Goal: Check status: Check status

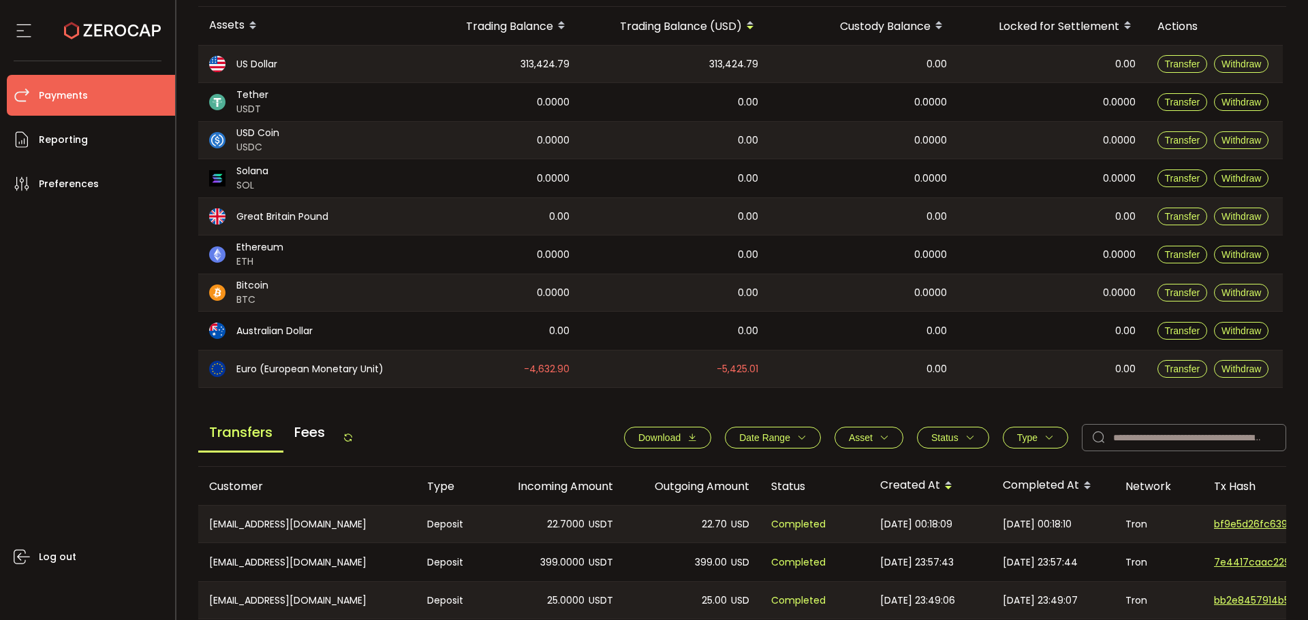
scroll to position [409, 0]
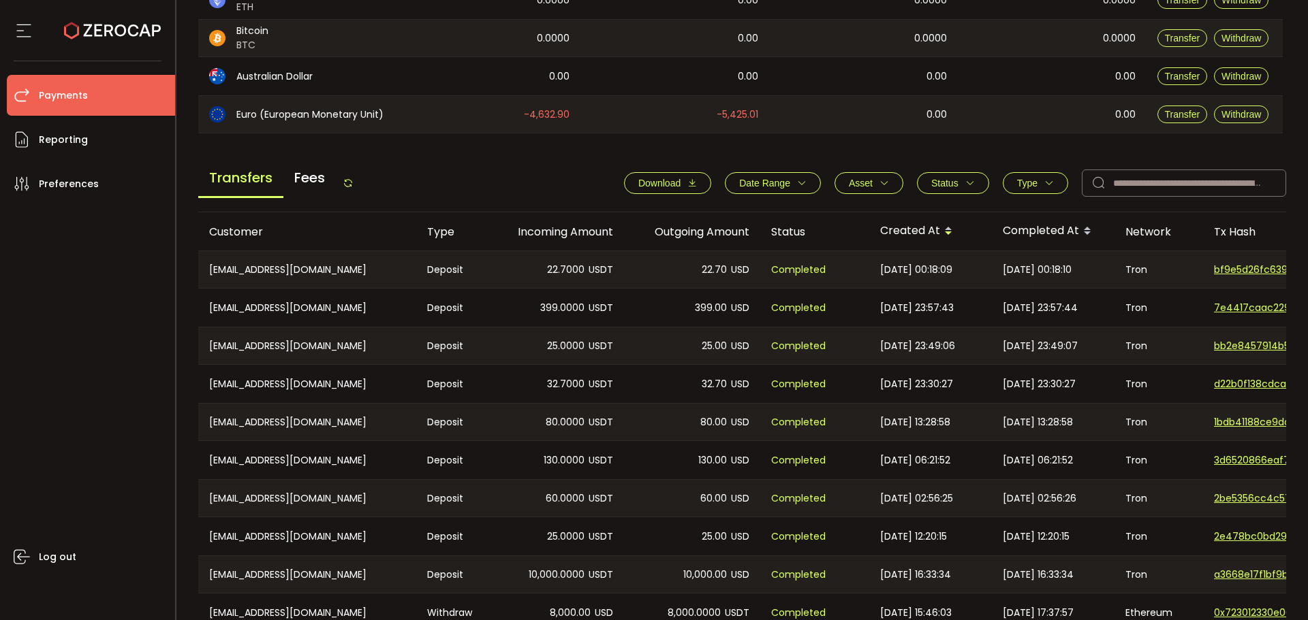
click at [1024, 178] on span "Type" at bounding box center [1027, 183] width 20 height 11
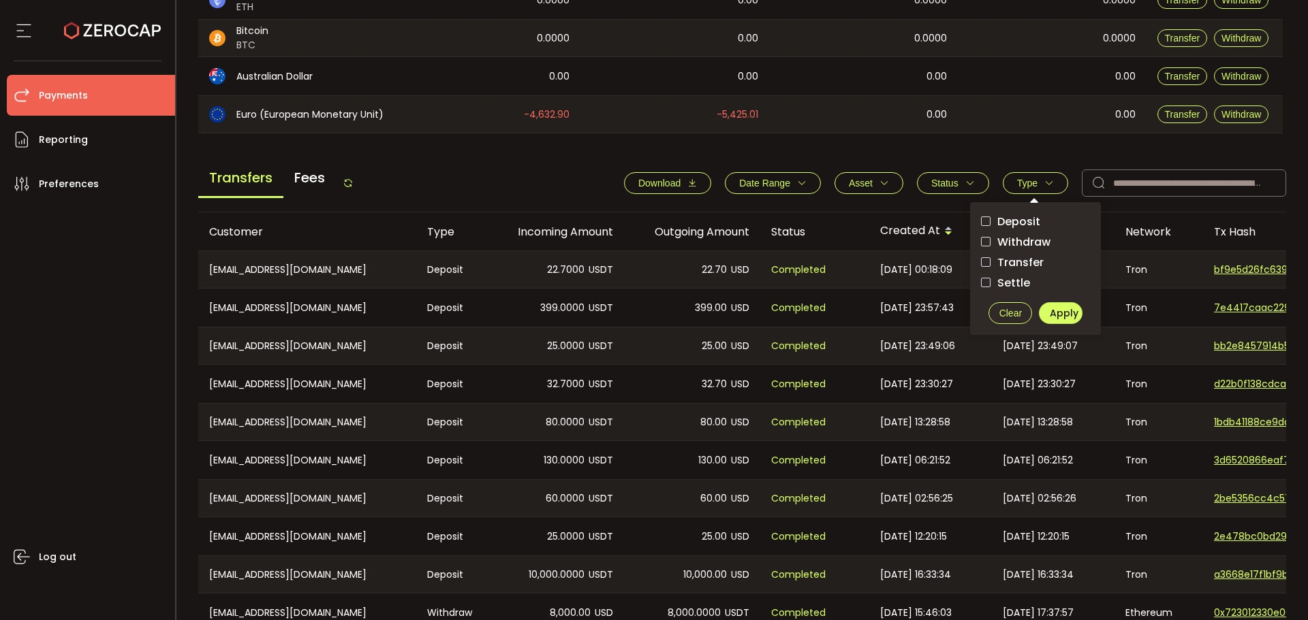
click at [1030, 246] on span "Withdraw" at bounding box center [1020, 242] width 60 height 13
click at [1060, 315] on span "Apply" at bounding box center [1064, 313] width 29 height 14
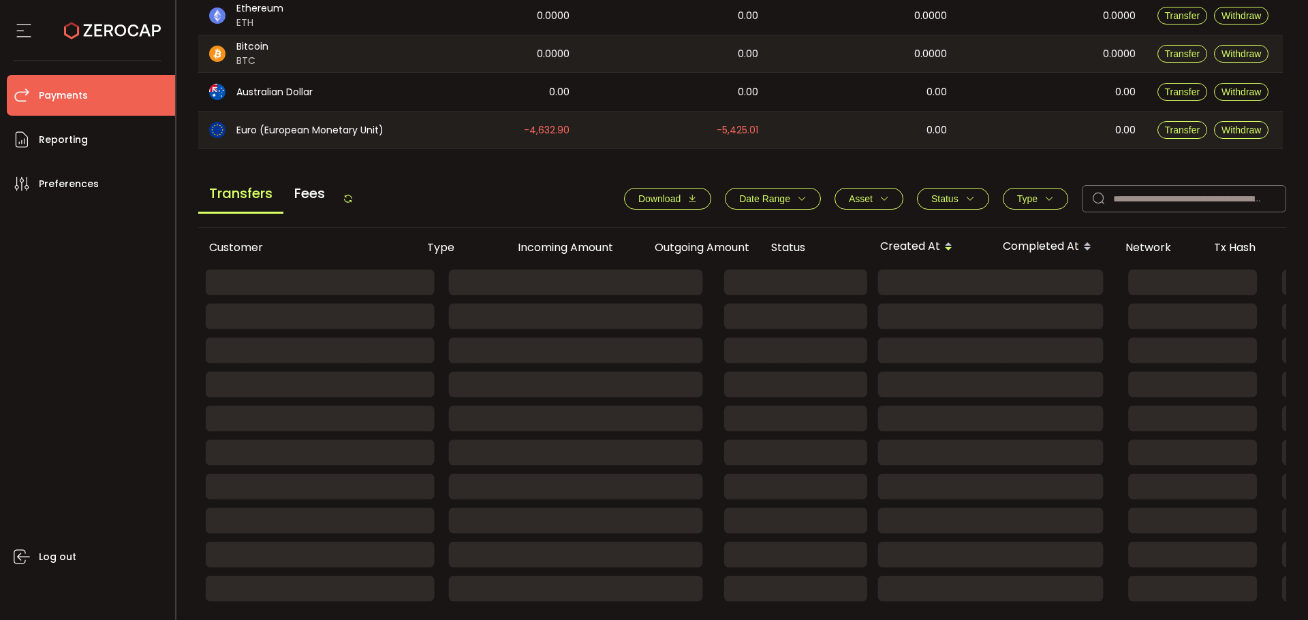
scroll to position [397, 0]
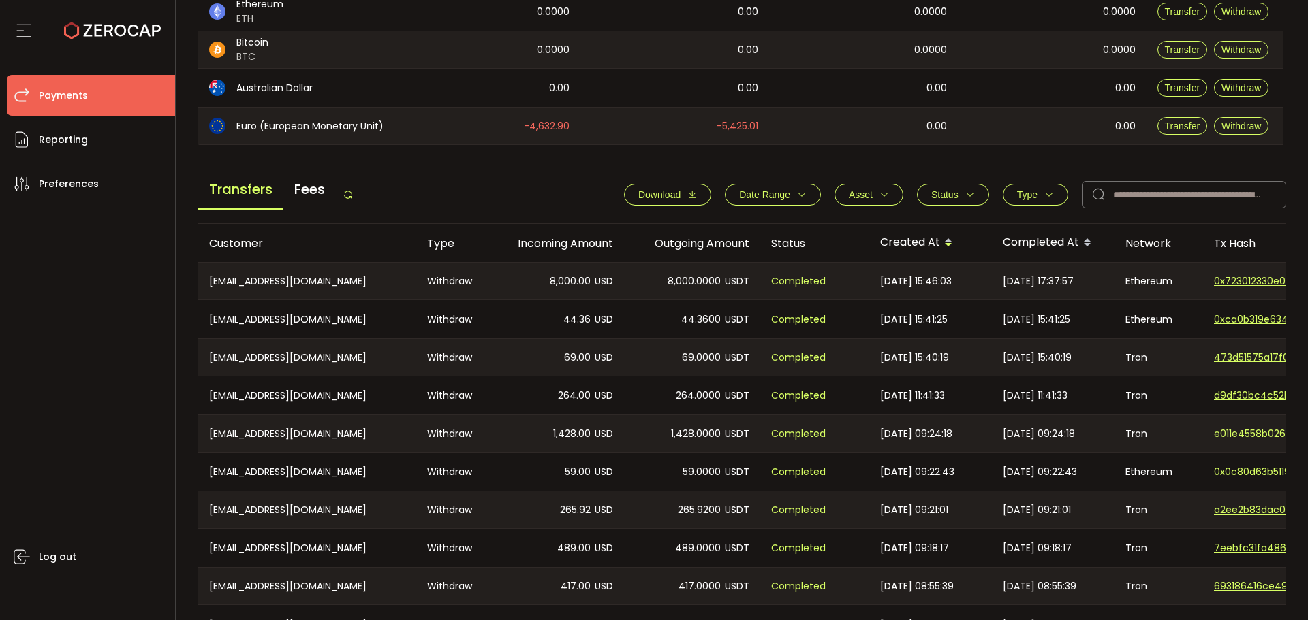
click at [353, 192] on icon at bounding box center [348, 194] width 11 height 11
click at [353, 187] on div "Transfers Fees" at bounding box center [275, 194] width 155 height 31
click at [353, 189] on icon at bounding box center [348, 194] width 11 height 11
click at [347, 192] on icon at bounding box center [348, 194] width 11 height 11
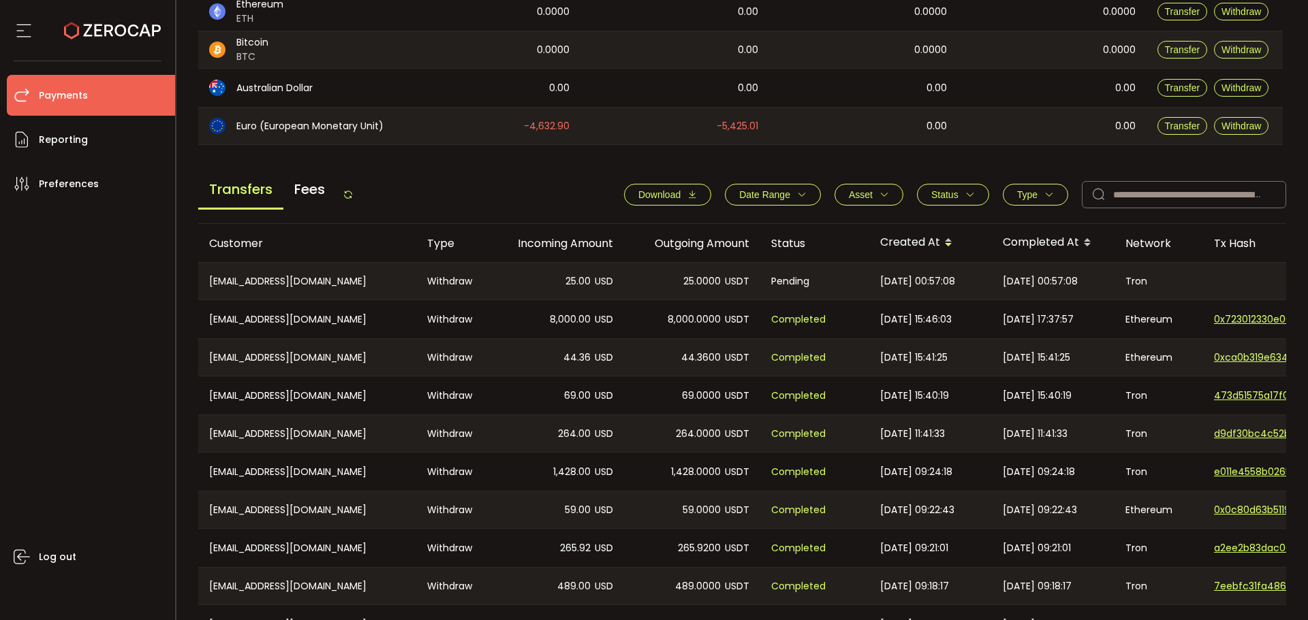
click at [353, 195] on icon at bounding box center [348, 194] width 11 height 11
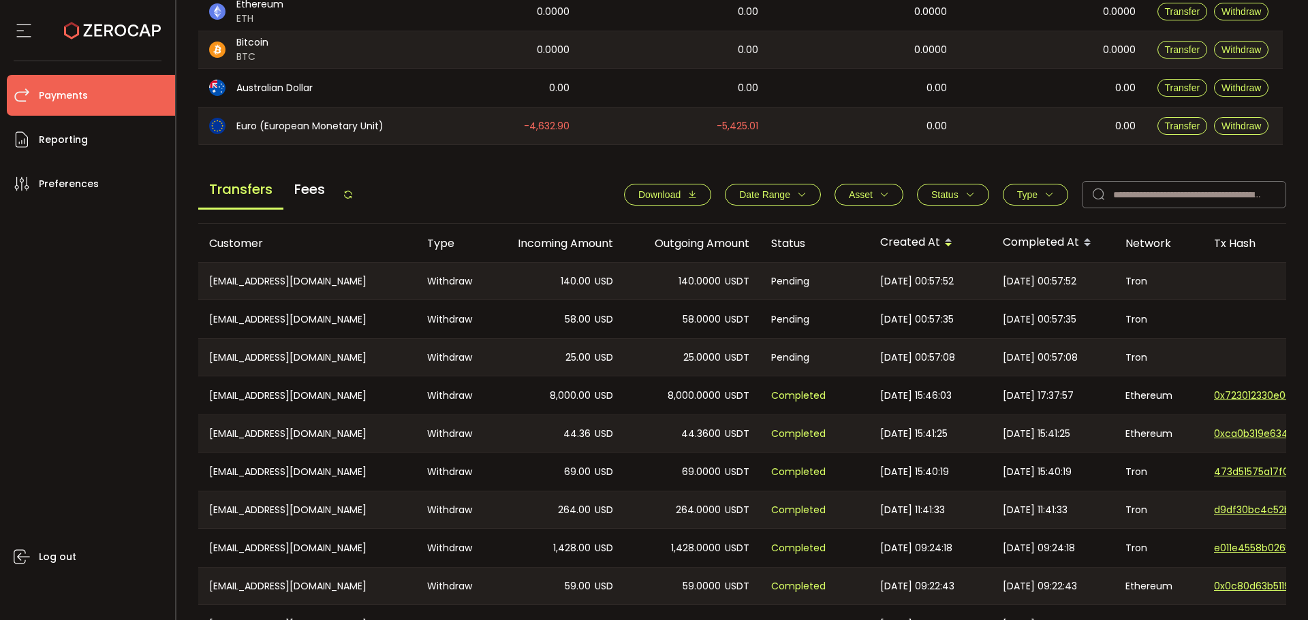
click at [347, 198] on icon at bounding box center [348, 194] width 11 height 11
drag, startPoint x: 353, startPoint y: 193, endPoint x: 317, endPoint y: 200, distance: 36.7
click at [353, 193] on icon at bounding box center [348, 194] width 11 height 11
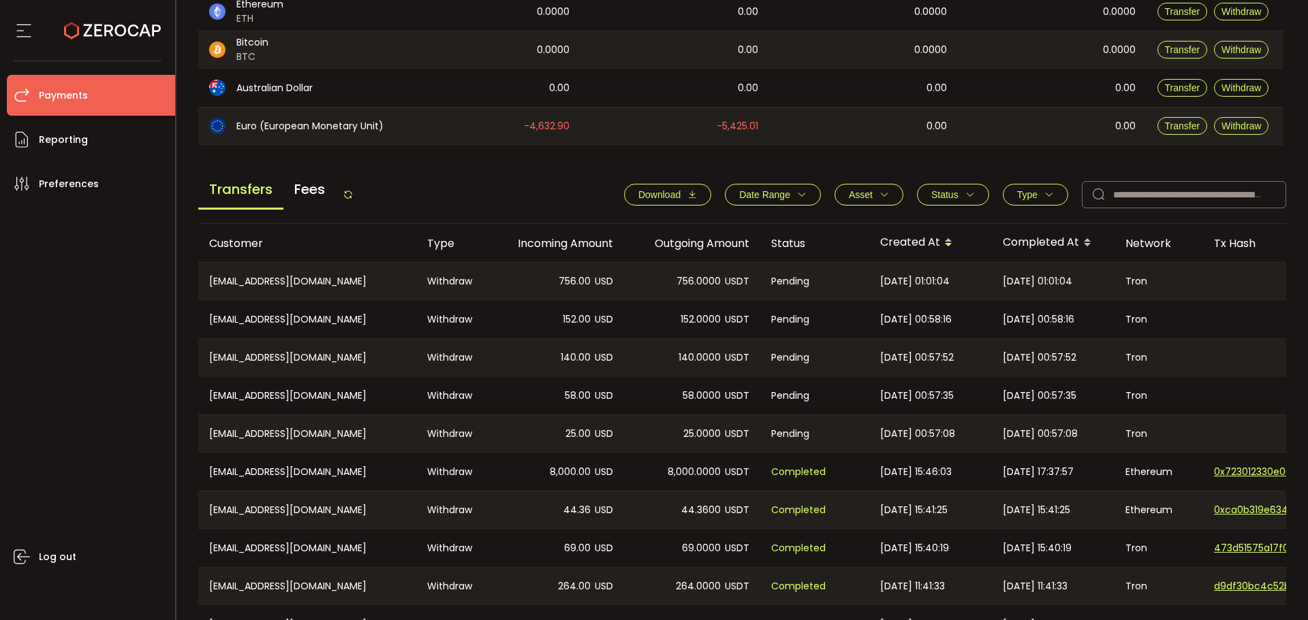
click at [353, 192] on icon at bounding box center [348, 194] width 11 height 11
click at [347, 197] on icon at bounding box center [348, 194] width 11 height 11
click at [351, 195] on icon at bounding box center [348, 194] width 11 height 11
click at [353, 193] on icon at bounding box center [348, 194] width 11 height 11
click at [349, 194] on icon at bounding box center [348, 194] width 11 height 11
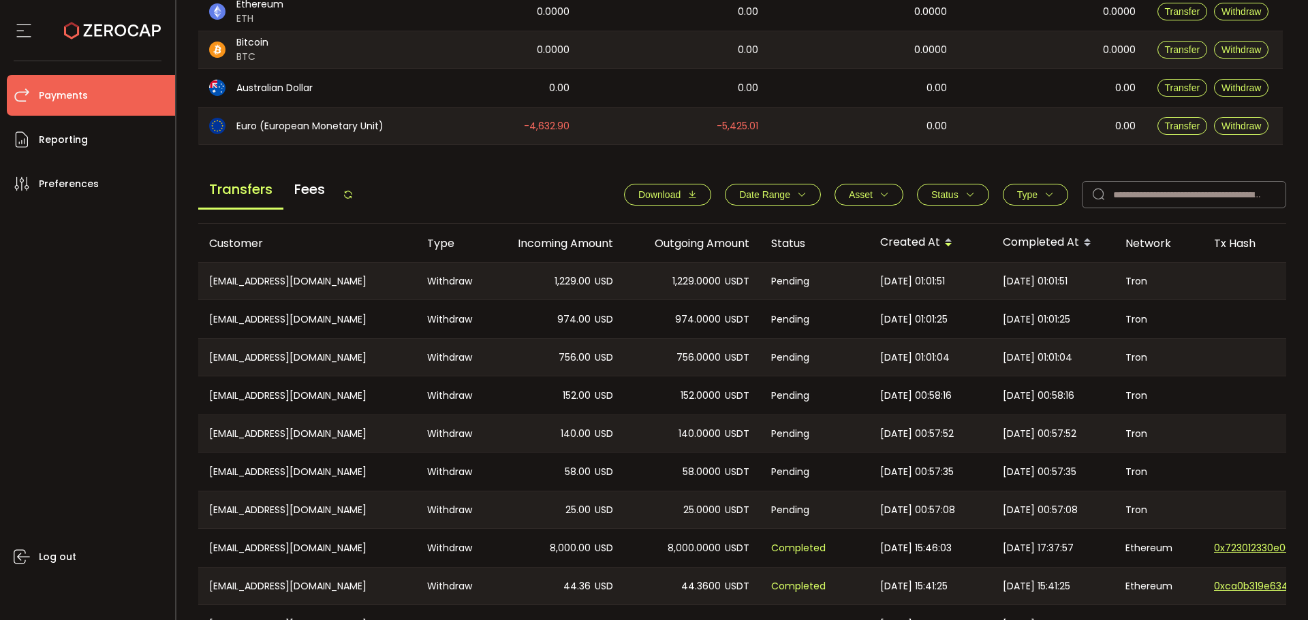
click at [349, 194] on icon at bounding box center [348, 194] width 11 height 11
click at [353, 191] on icon at bounding box center [348, 194] width 11 height 11
click at [348, 193] on icon at bounding box center [348, 194] width 11 height 11
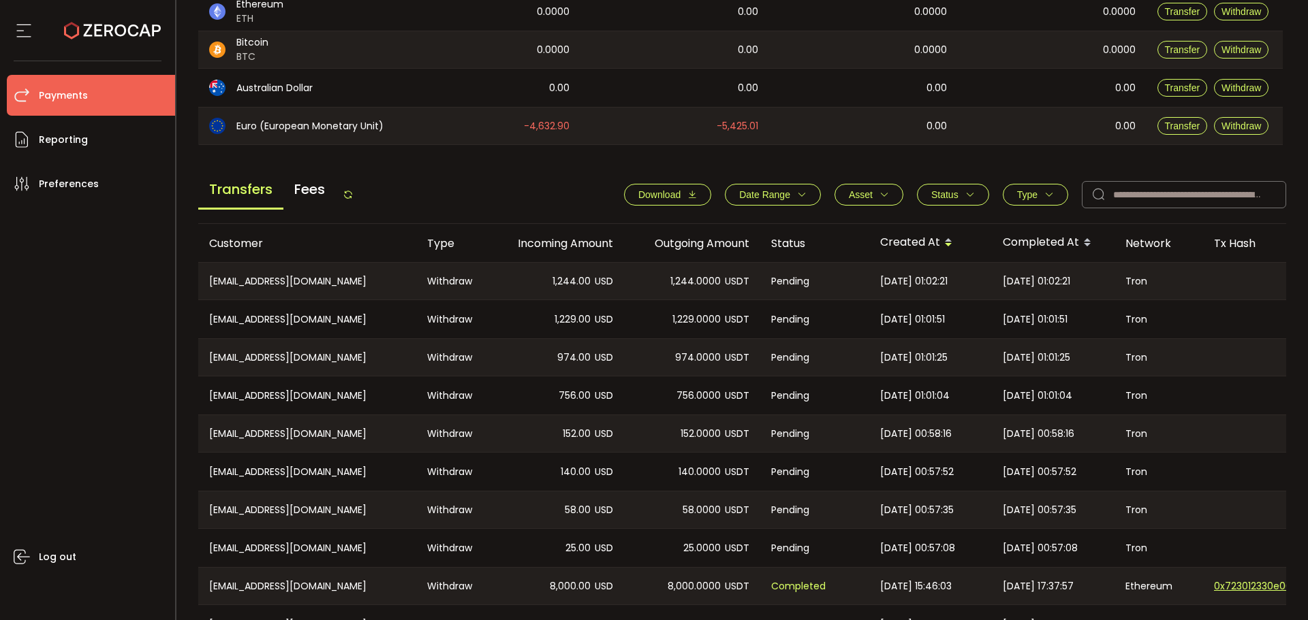
click at [358, 187] on div "Transfers Fees Download Date Range - Asset BTC ETH EUR GBP USD USDC USDT Clear …" at bounding box center [742, 198] width 1088 height 52
click at [353, 192] on icon at bounding box center [348, 194] width 11 height 11
click at [346, 191] on icon at bounding box center [348, 194] width 11 height 11
click at [351, 194] on icon at bounding box center [348, 194] width 11 height 11
click at [568, 282] on span "1,400.00" at bounding box center [571, 282] width 38 height 16
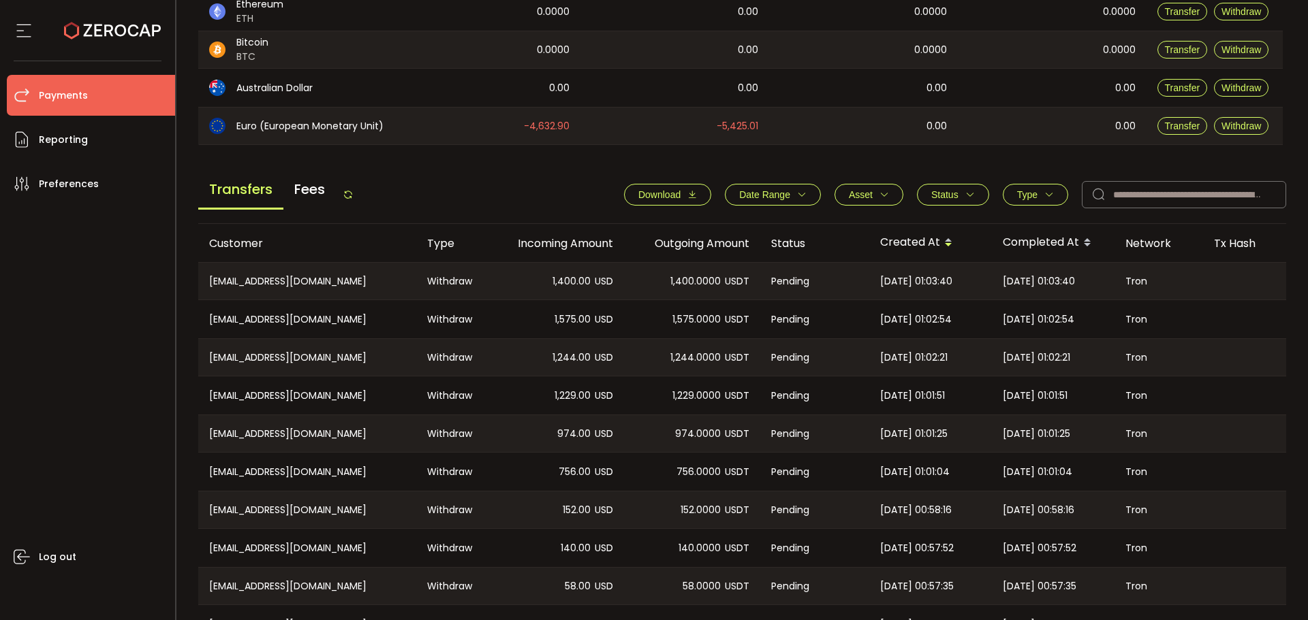
click at [568, 282] on span "1,400.00" at bounding box center [571, 282] width 38 height 16
click at [569, 318] on span "1,575.00" at bounding box center [572, 320] width 36 height 16
click at [568, 360] on span "1,244.00" at bounding box center [571, 358] width 38 height 16
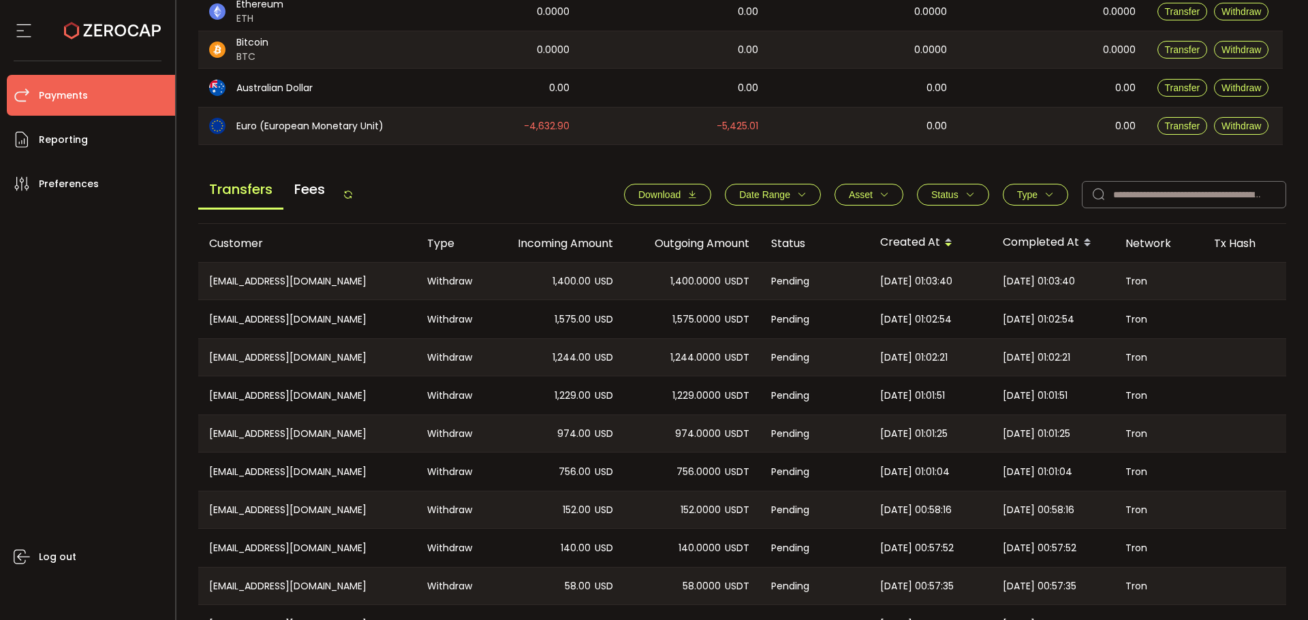
click at [572, 419] on div "974.00 USD" at bounding box center [556, 433] width 136 height 37
click at [570, 397] on span "1,229.00" at bounding box center [572, 396] width 36 height 16
click at [569, 427] on span "974.00" at bounding box center [573, 434] width 33 height 16
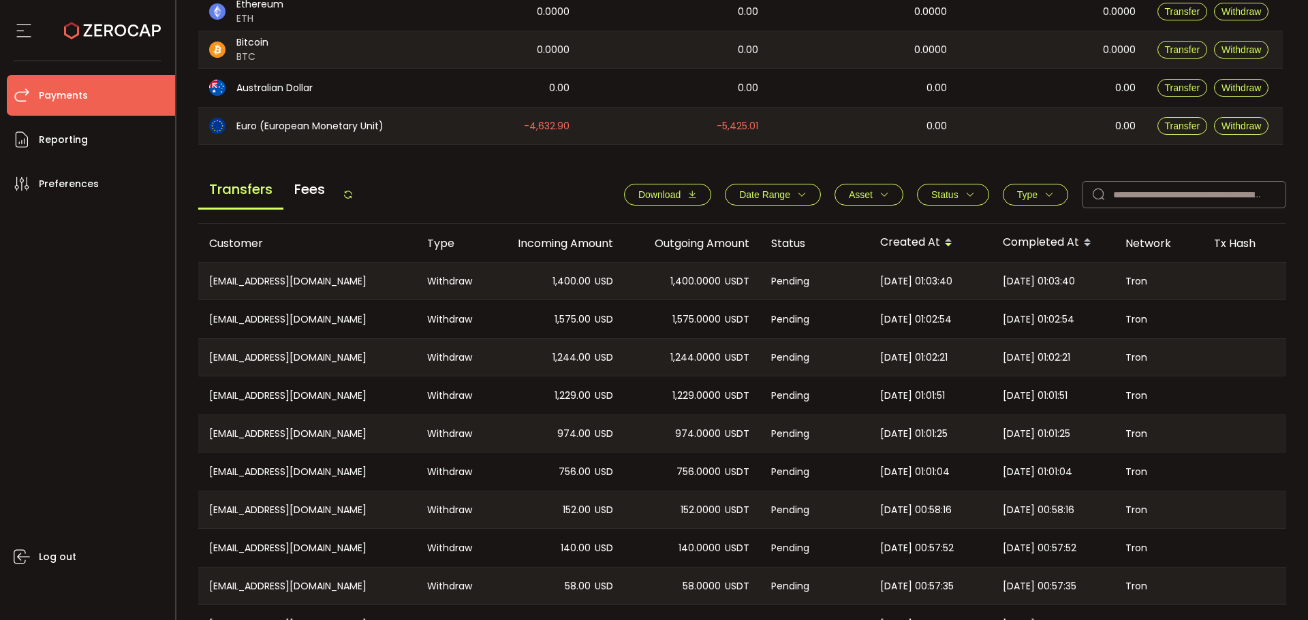
click at [569, 427] on span "974.00" at bounding box center [573, 434] width 33 height 16
click at [564, 475] on span "756.00" at bounding box center [574, 473] width 32 height 16
click at [569, 513] on span "152.00" at bounding box center [577, 511] width 28 height 16
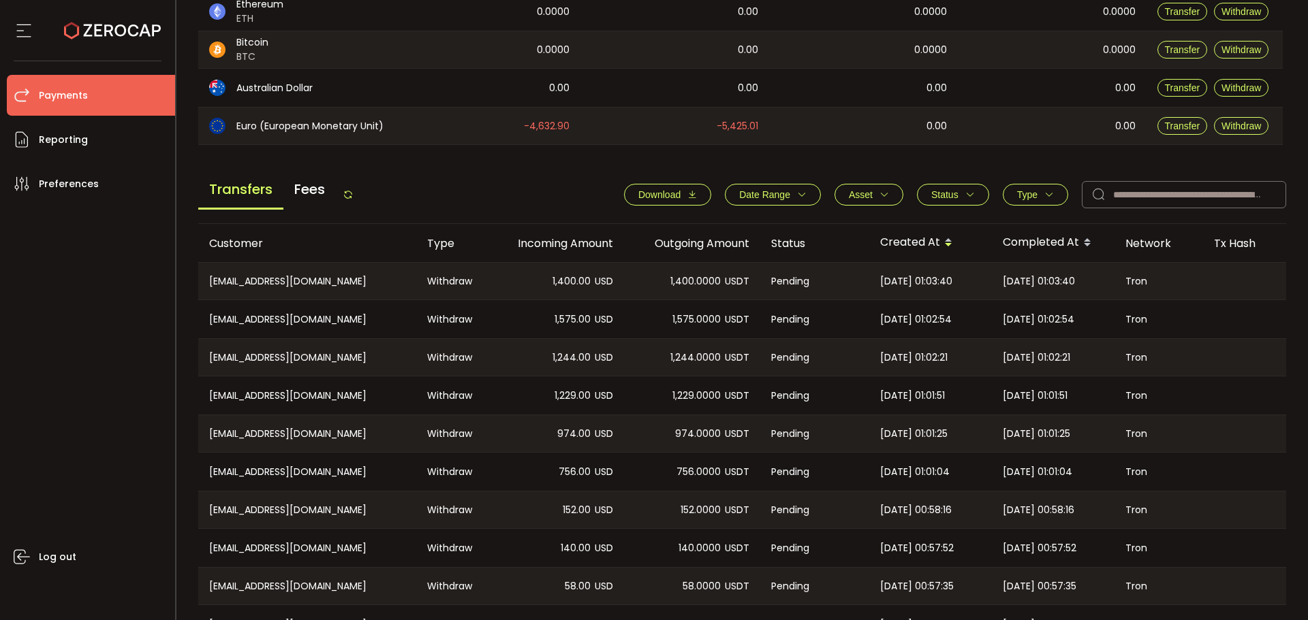
click at [586, 555] on span "140.00" at bounding box center [576, 549] width 30 height 16
click at [580, 545] on span "140.00" at bounding box center [576, 549] width 30 height 16
click at [567, 592] on span "58.00" at bounding box center [578, 587] width 26 height 16
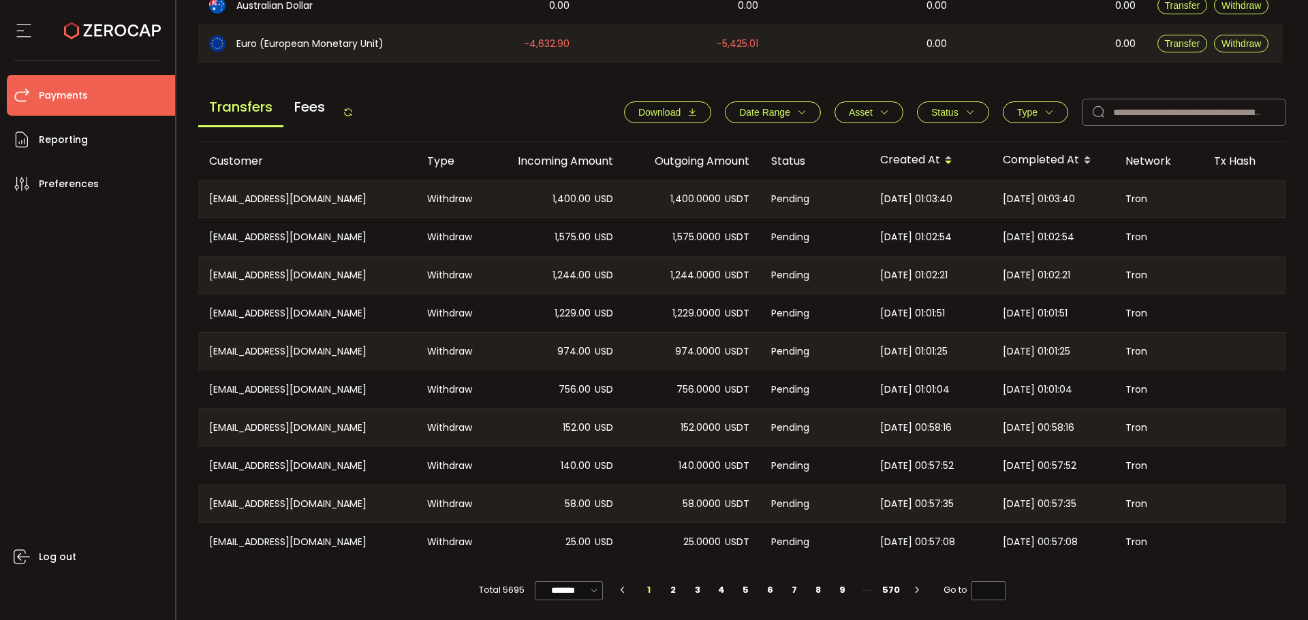
scroll to position [484, 0]
click at [582, 542] on span "25.00" at bounding box center [577, 543] width 25 height 16
click at [613, 424] on div "152.00 USD" at bounding box center [556, 427] width 136 height 37
drag, startPoint x: 479, startPoint y: 206, endPoint x: 565, endPoint y: 400, distance: 212.2
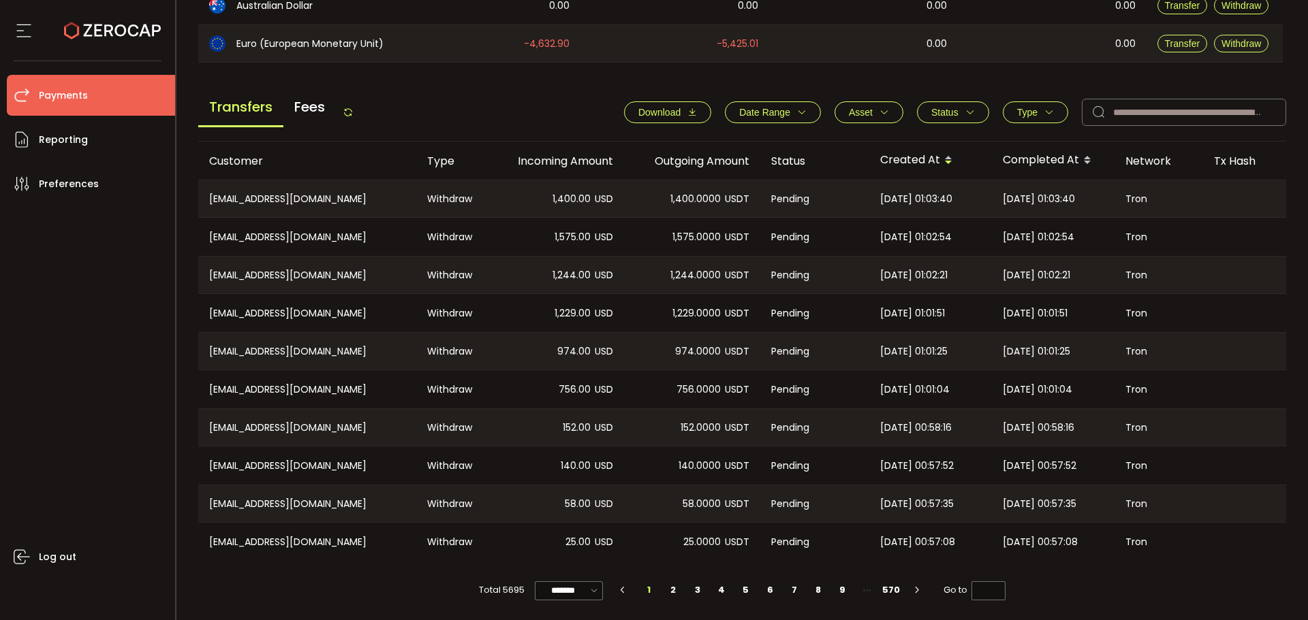
click at [584, 398] on tbody "[EMAIL_ADDRESS][DOMAIN_NAME] Withdraw 1,400.00 USD 1,400.0000 USDT Pending [DAT…" at bounding box center [915, 370] width 1434 height 381
click at [350, 115] on div "Transfers Fees" at bounding box center [275, 112] width 155 height 31
click at [362, 104] on div "Transfers Fees Download Date Range - Asset BTC ETH EUR GBP USD USDC USDT Clear …" at bounding box center [742, 116] width 1088 height 52
click at [353, 109] on icon at bounding box center [348, 112] width 11 height 11
click at [467, 129] on div "Transfers Fees Download Date Range - Asset BTC ETH EUR GBP USD USDC USDT Clear …" at bounding box center [742, 116] width 1088 height 52
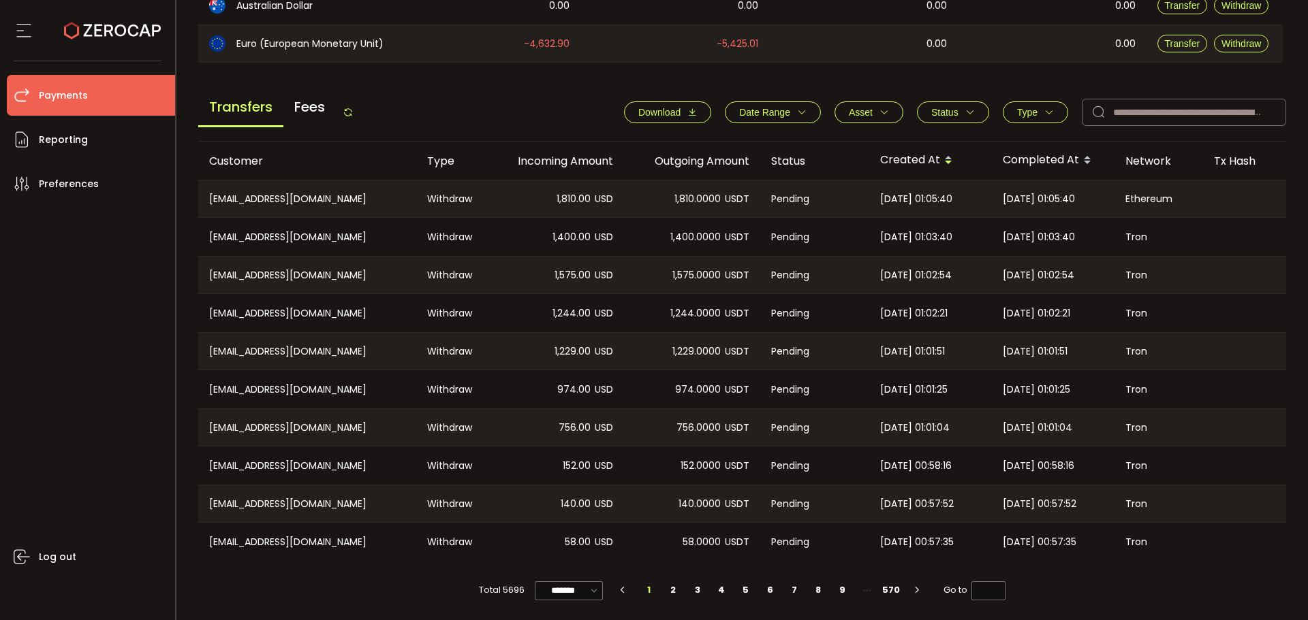
click at [345, 103] on div "Transfers Fees" at bounding box center [275, 112] width 155 height 31
click at [346, 107] on icon at bounding box center [348, 112] width 11 height 11
click at [351, 108] on icon at bounding box center [348, 112] width 11 height 11
click at [353, 108] on icon at bounding box center [348, 112] width 11 height 11
click at [353, 112] on icon at bounding box center [348, 112] width 11 height 11
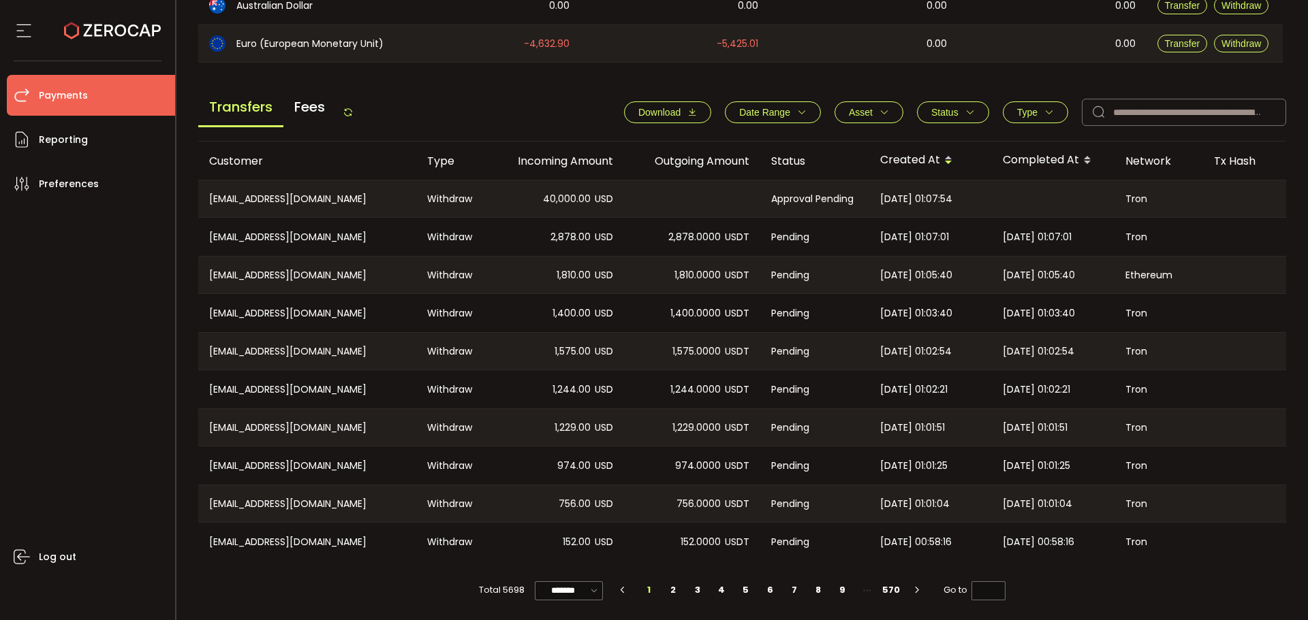
click at [358, 112] on div "Transfers Fees Download Date Range - Asset BTC ETH EUR GBP USD USDC USDT Clear …" at bounding box center [742, 116] width 1088 height 52
click at [353, 112] on icon at bounding box center [348, 112] width 11 height 11
click at [666, 587] on li "2" at bounding box center [673, 590] width 25 height 19
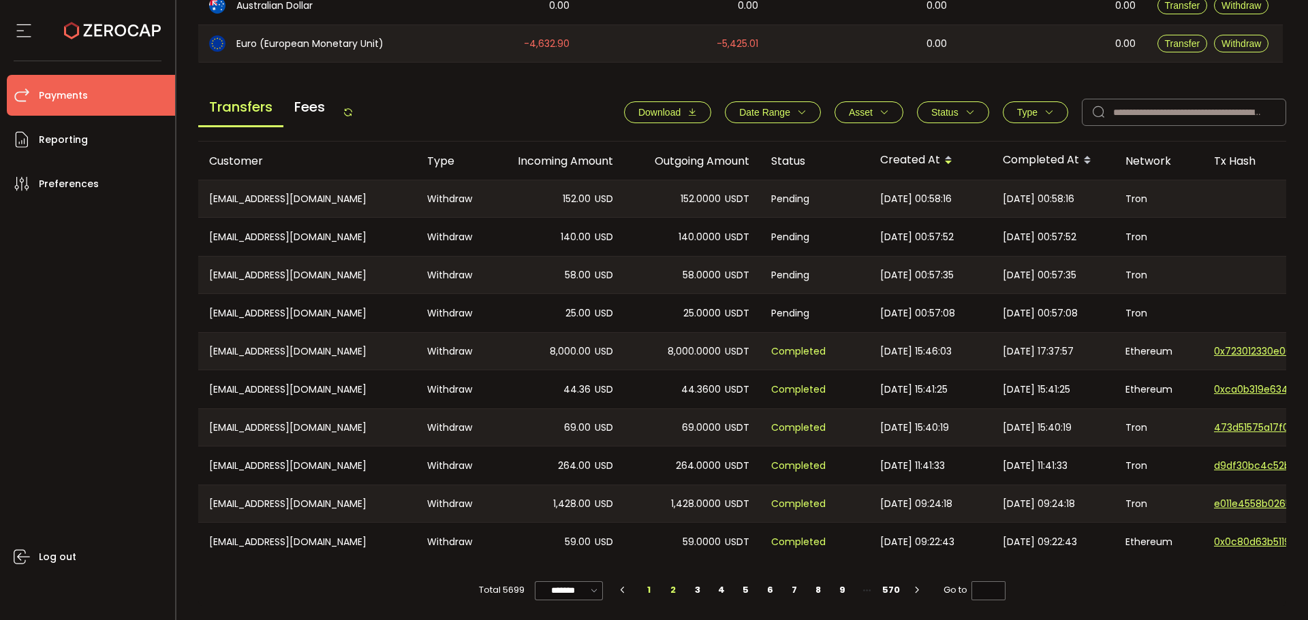
click at [652, 591] on li "1" at bounding box center [649, 590] width 25 height 19
type input "*"
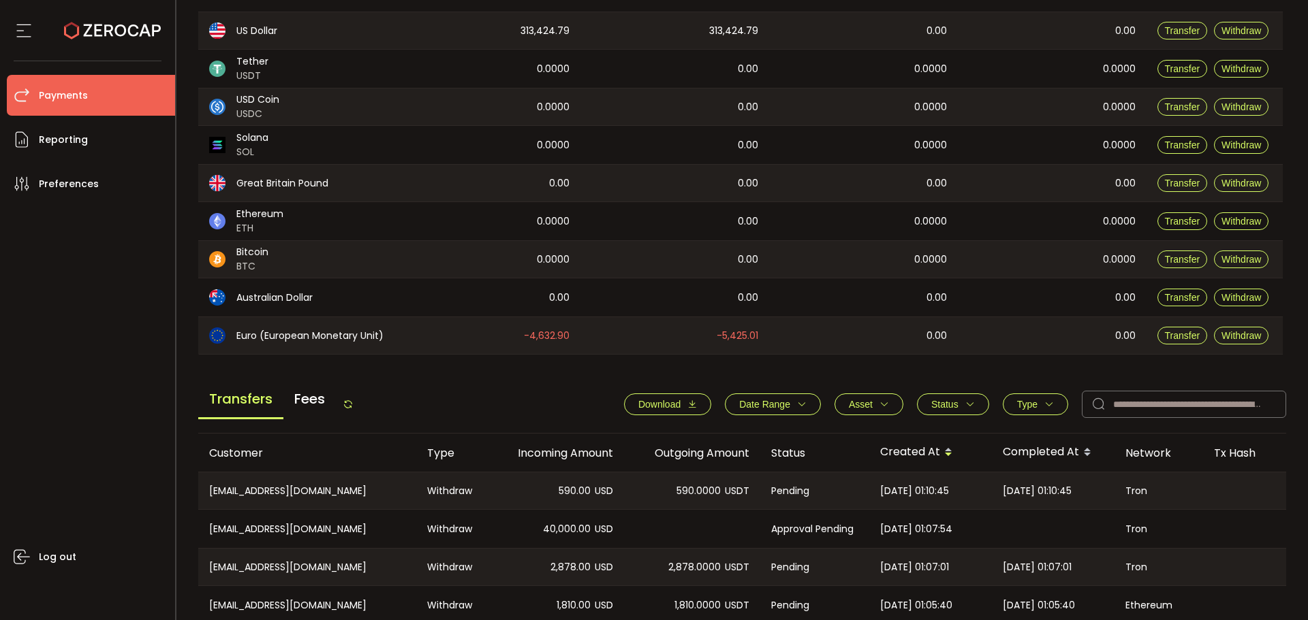
scroll to position [0, 0]
